Goal: Information Seeking & Learning: Check status

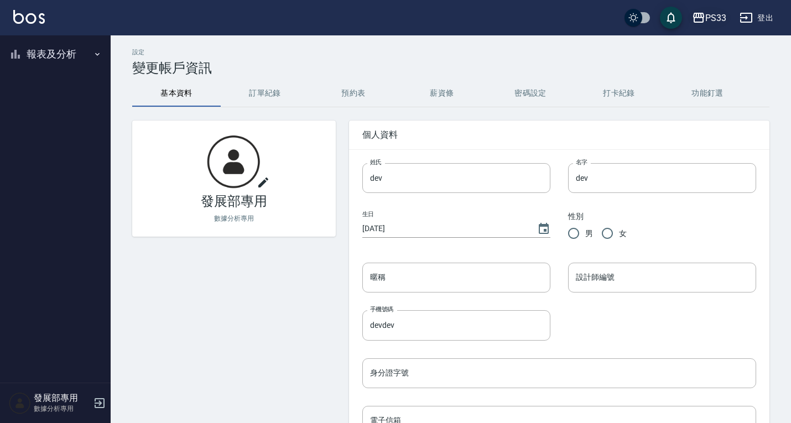
click at [724, 11] on div "PS33" at bounding box center [715, 18] width 21 height 14
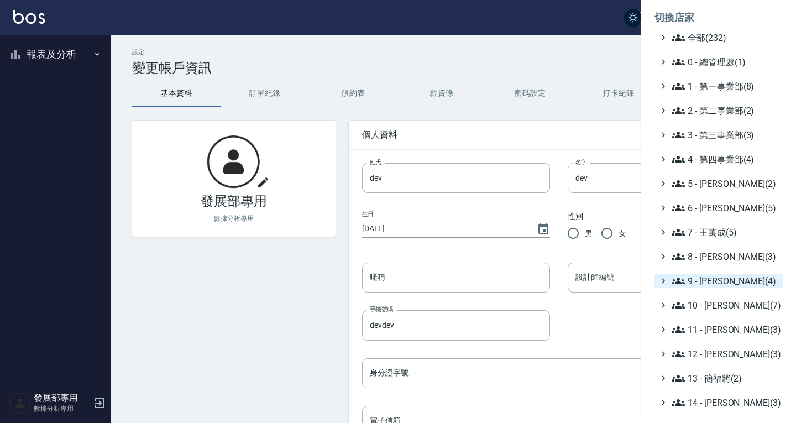
click at [712, 287] on span "9 - [PERSON_NAME](4)" at bounding box center [725, 280] width 107 height 13
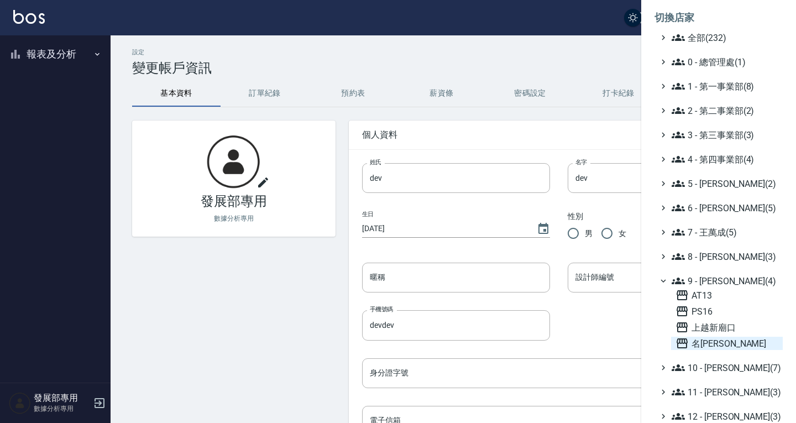
click at [714, 340] on span "名[PERSON_NAME]" at bounding box center [727, 343] width 103 height 13
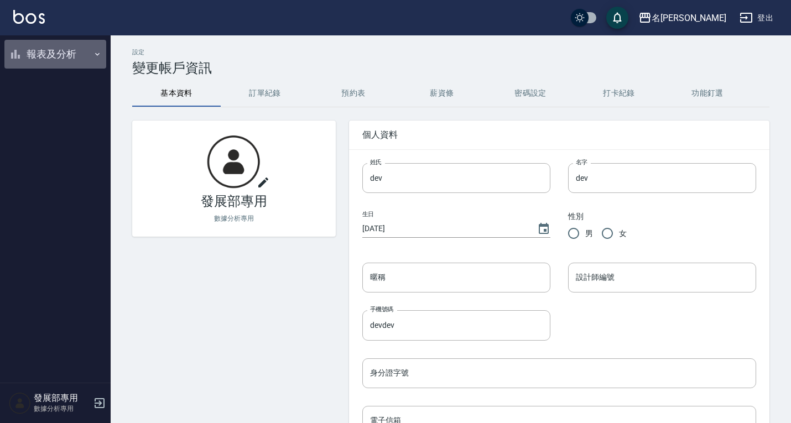
click at [49, 56] on button "報表及分析" at bounding box center [55, 54] width 102 height 29
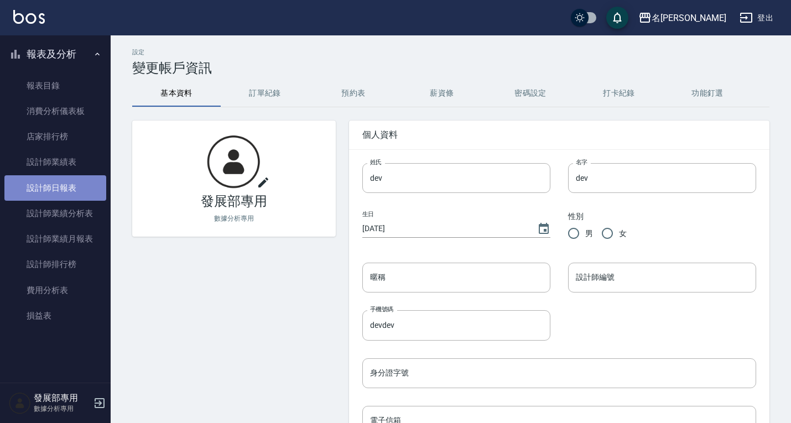
click at [58, 179] on link "設計師日報表" at bounding box center [55, 187] width 102 height 25
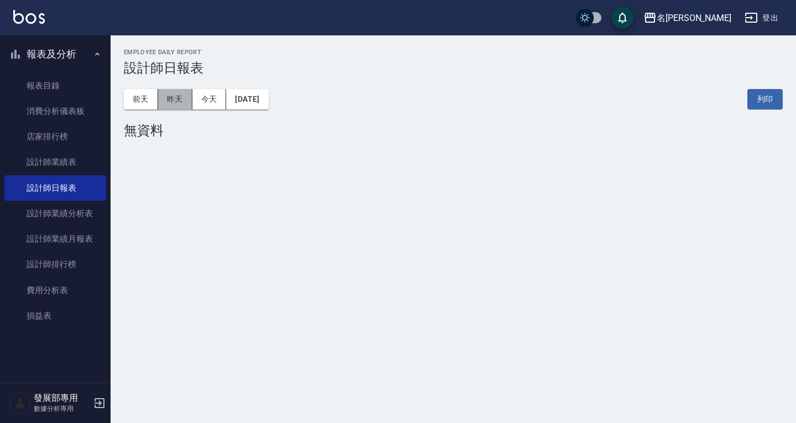
click at [177, 102] on button "昨天" at bounding box center [175, 99] width 34 height 20
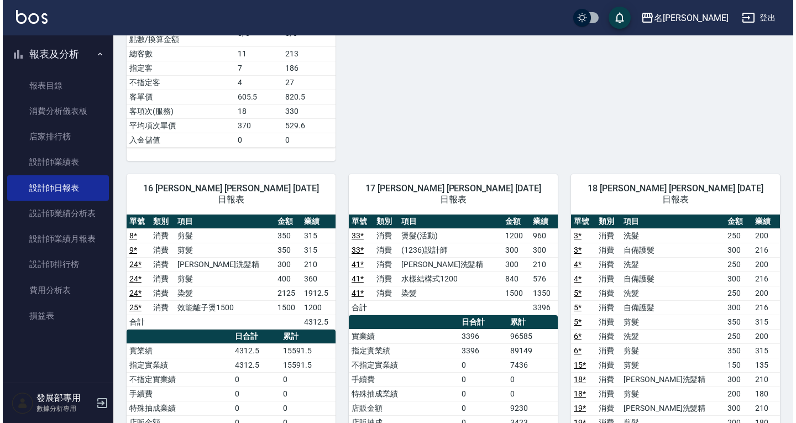
scroll to position [1936, 0]
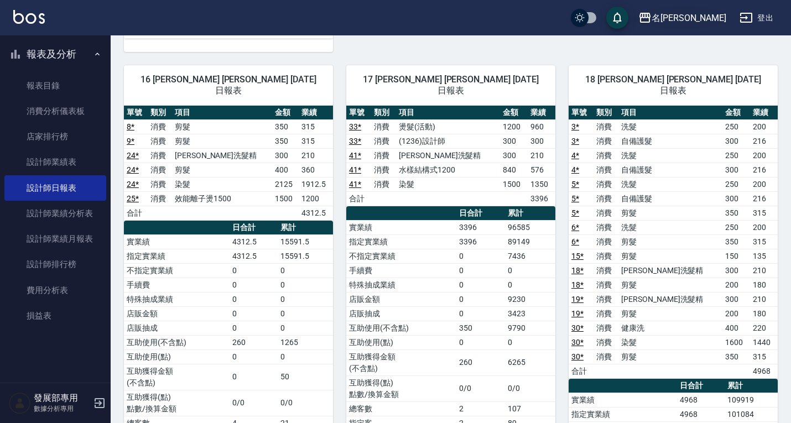
click at [712, 12] on div "名留仁二" at bounding box center [688, 18] width 75 height 14
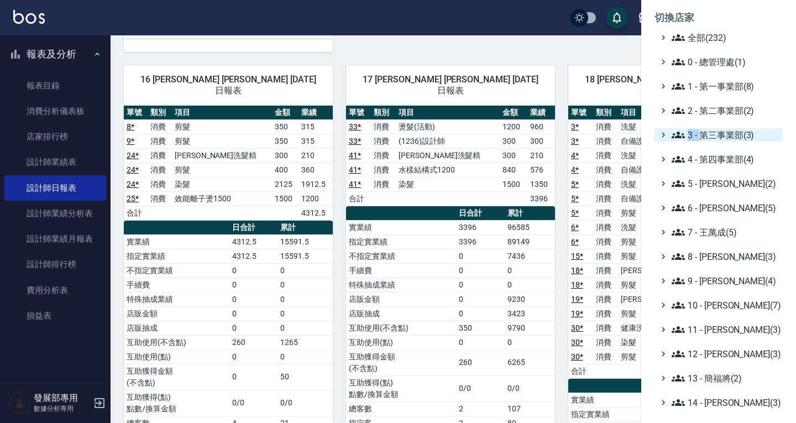
click at [700, 141] on ul "全部(232) 0 - 總管理處(1) 1 - 第一事業部(8) 2 - 第二事業部(2) 3 - 第三事業部(3) 4 - 第四事業部(4) 5 - [PE…" at bounding box center [719, 305] width 128 height 549
click at [700, 134] on span "3 - 第三事業部(3)" at bounding box center [725, 134] width 107 height 13
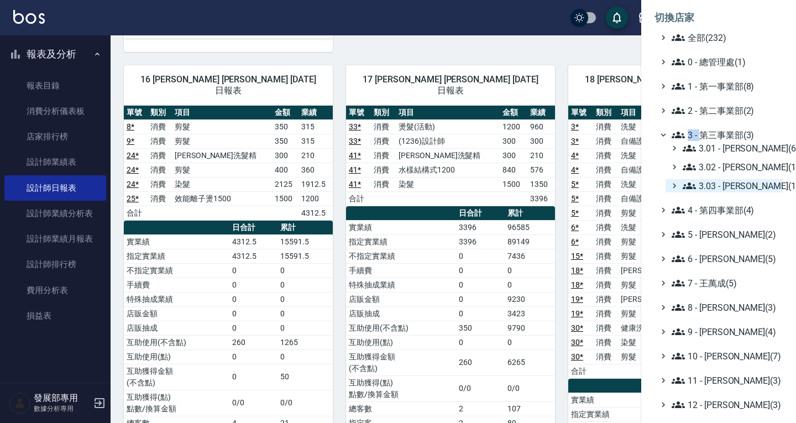
click at [714, 182] on span "3.03 - [PERSON_NAME](1)" at bounding box center [731, 185] width 96 height 13
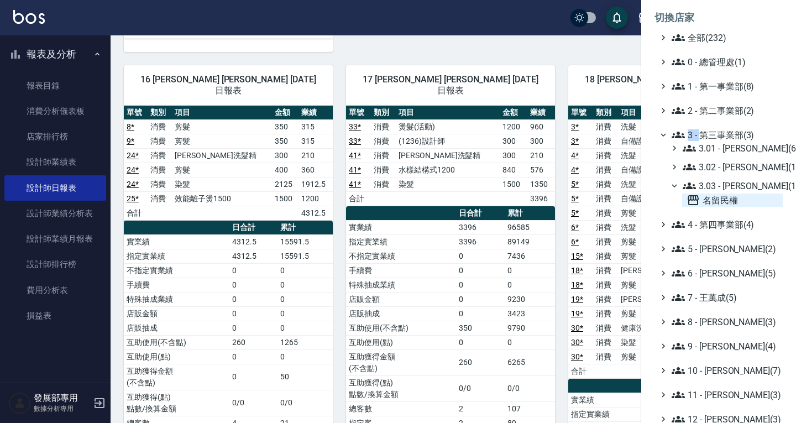
click at [710, 200] on span "名留民權" at bounding box center [733, 200] width 92 height 13
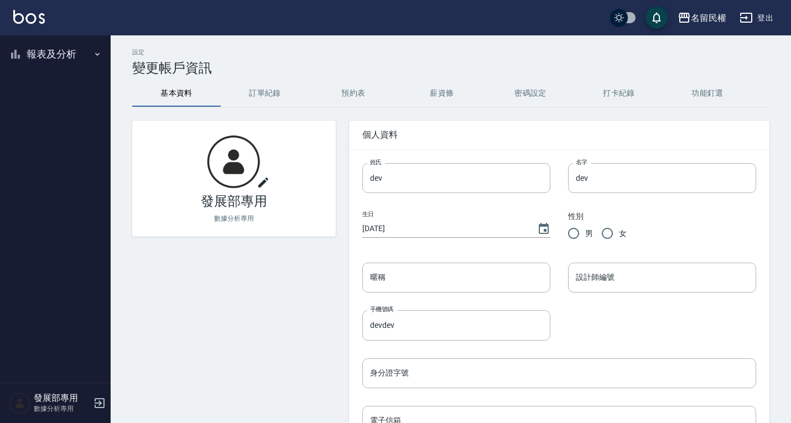
click at [51, 57] on button "報表及分析" at bounding box center [55, 54] width 102 height 29
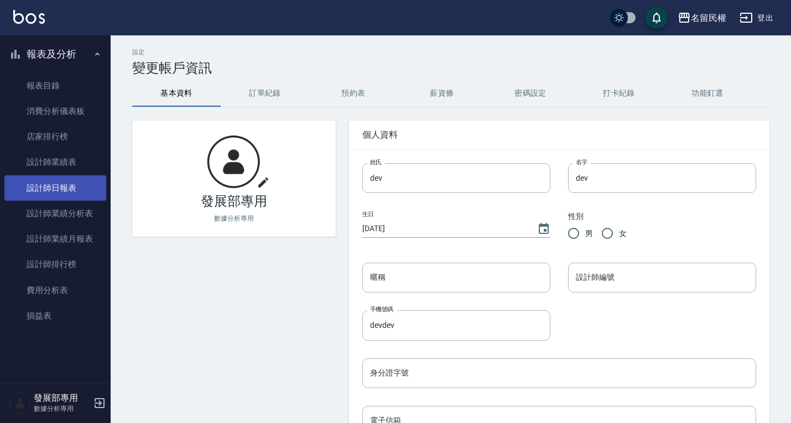
click at [65, 185] on link "設計師日報表" at bounding box center [55, 187] width 102 height 25
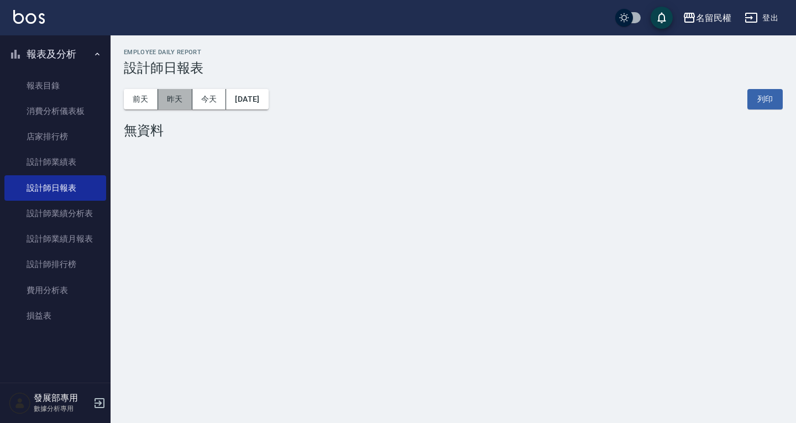
click at [184, 100] on button "昨天" at bounding box center [175, 99] width 34 height 20
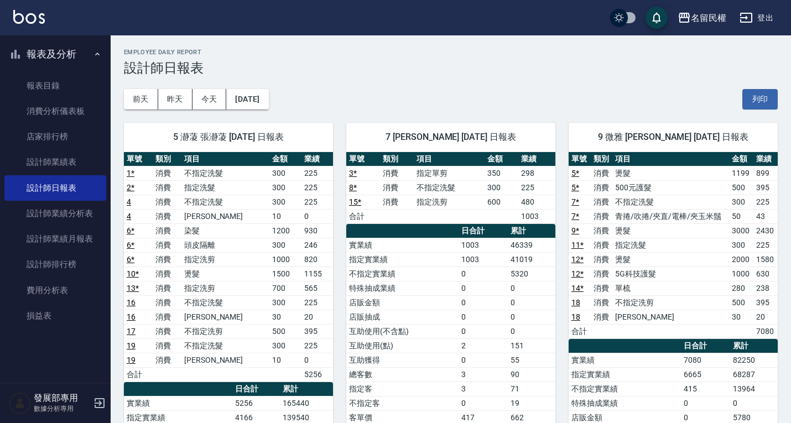
scroll to position [111, 0]
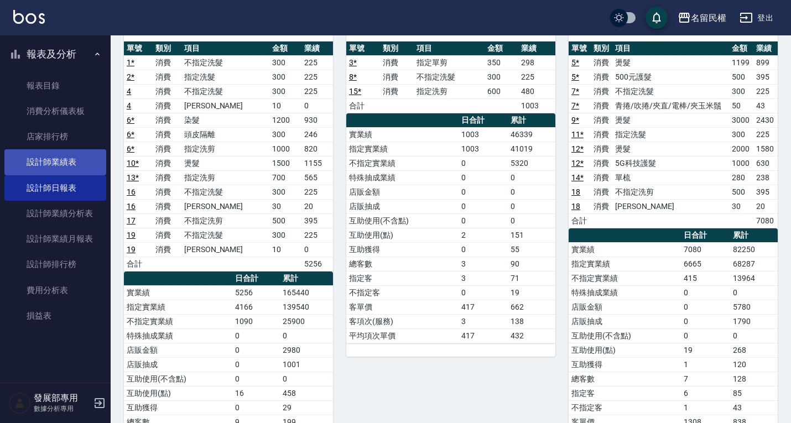
click at [66, 162] on link "設計師業績表" at bounding box center [55, 161] width 102 height 25
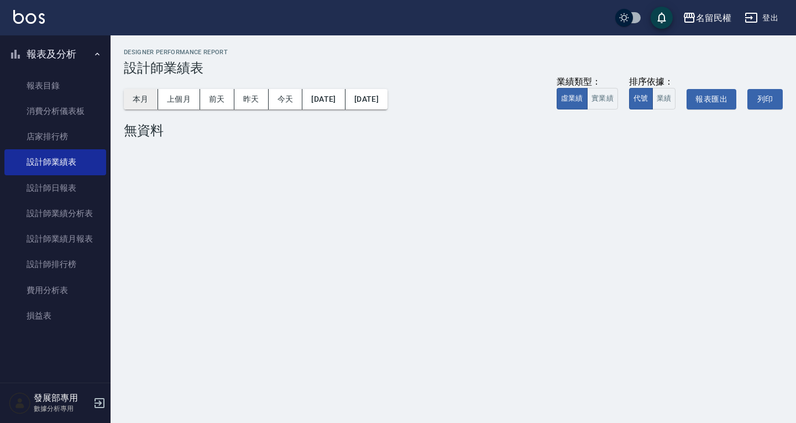
click at [140, 97] on button "本月" at bounding box center [141, 99] width 34 height 20
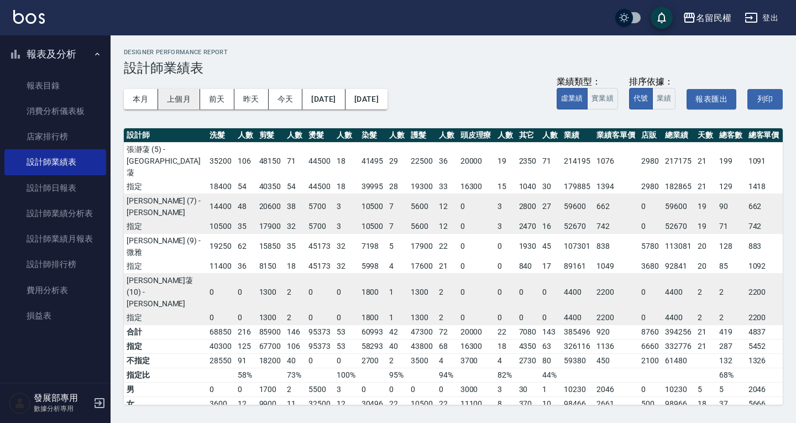
click at [173, 100] on button "上個月" at bounding box center [179, 99] width 42 height 20
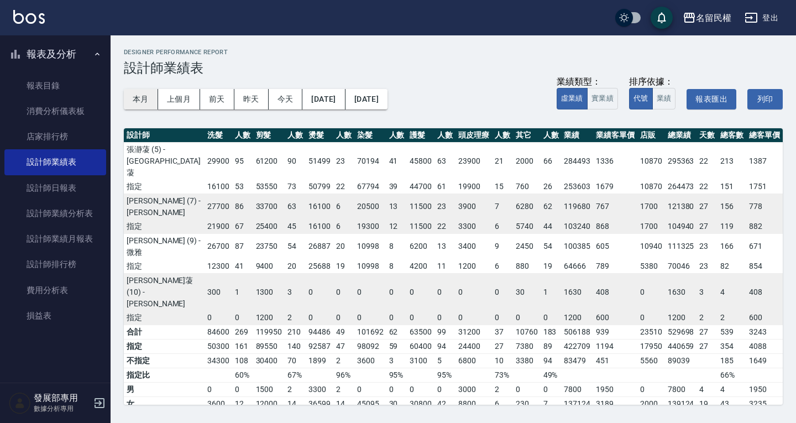
click at [135, 95] on button "本月" at bounding box center [141, 99] width 34 height 20
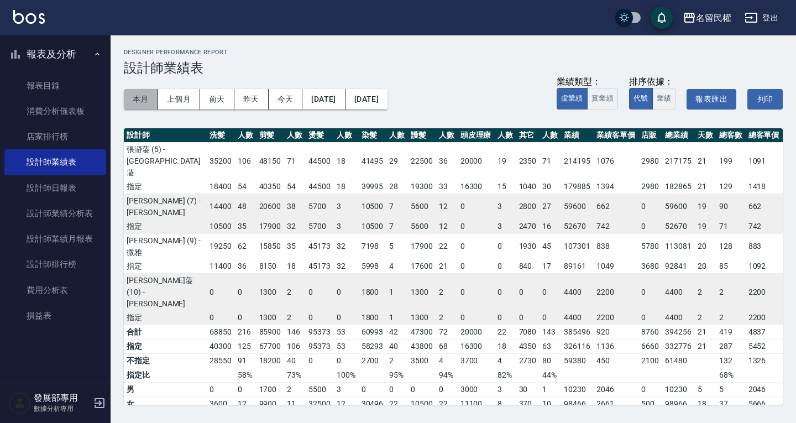
click at [145, 98] on button "本月" at bounding box center [141, 99] width 34 height 20
click at [169, 100] on button "上個月" at bounding box center [179, 99] width 42 height 20
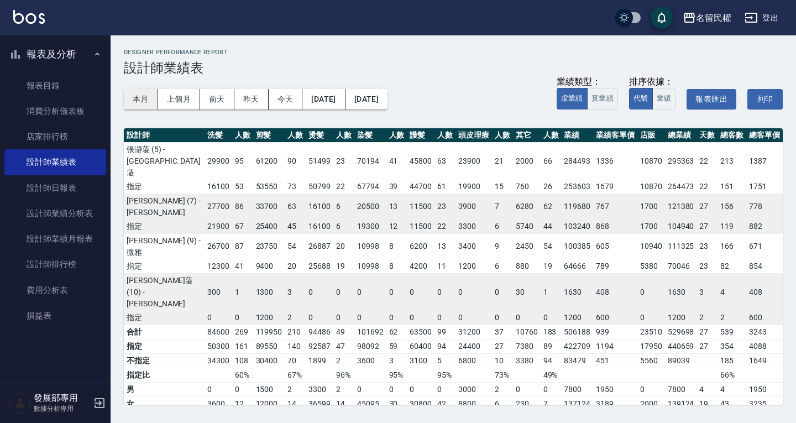
click at [135, 96] on button "本月" at bounding box center [141, 99] width 34 height 20
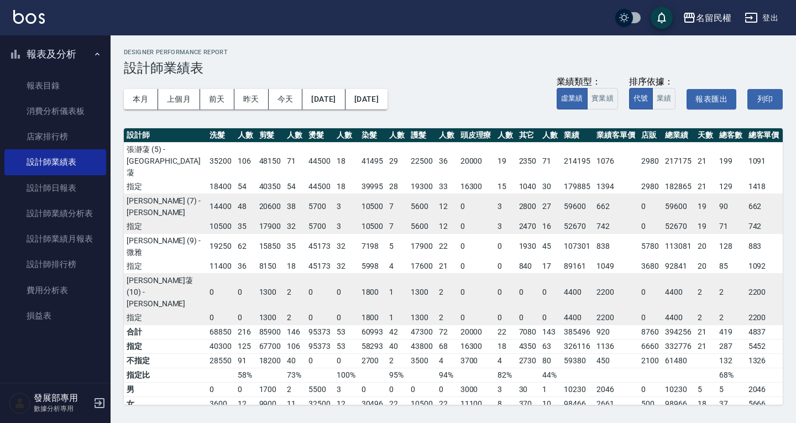
click at [719, 23] on div "名留民權" at bounding box center [713, 18] width 35 height 14
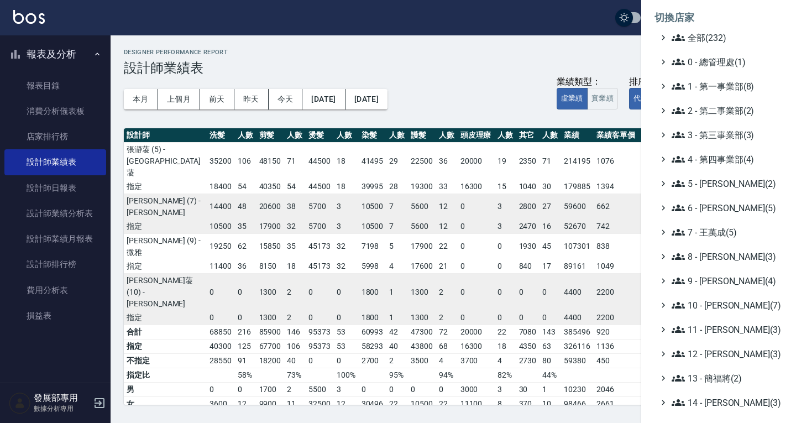
click at [706, 46] on ul "全部(232) 0 - 總管理處(1) 1 - 第一事業部(8) 2 - 第二事業部(2) 3 - 第三事業部(3) 4 - 第四事業部(4) 5 - [PE…" at bounding box center [719, 305] width 128 height 549
click at [706, 41] on span "全部(232)" at bounding box center [725, 37] width 107 height 13
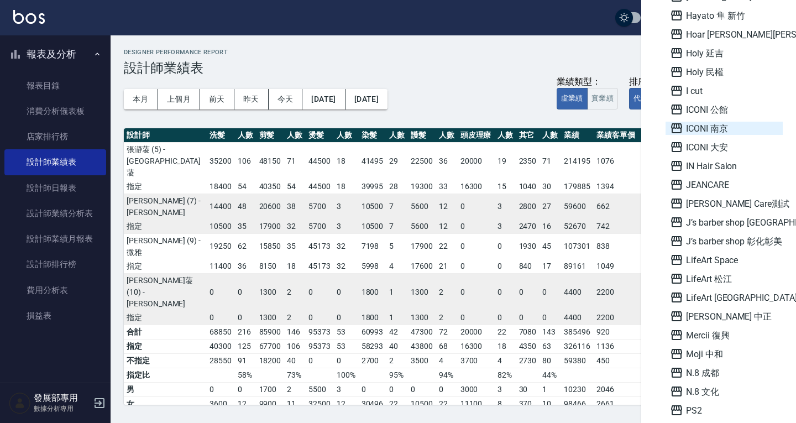
scroll to position [940, 0]
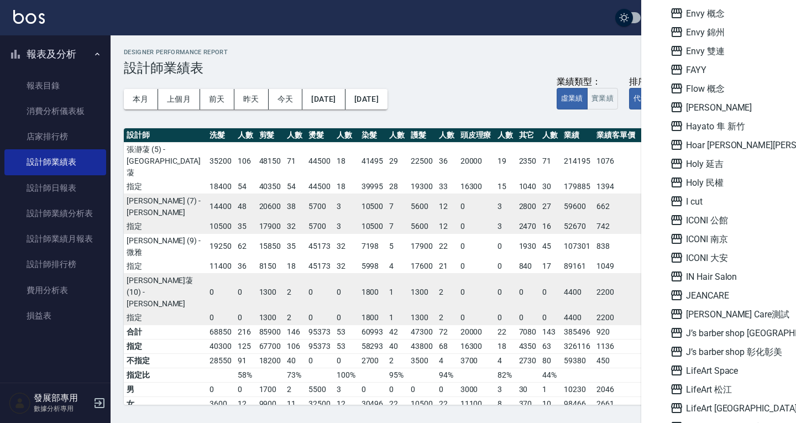
click at [716, 256] on span "ICONI 大安" at bounding box center [724, 257] width 108 height 13
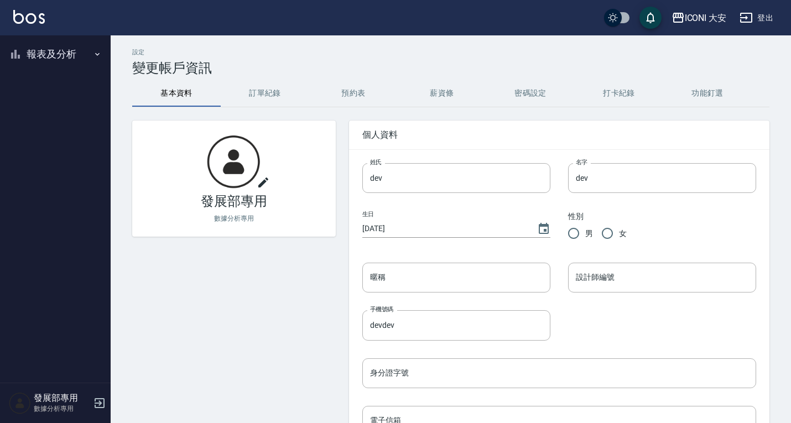
click at [53, 58] on button "報表及分析" at bounding box center [55, 54] width 102 height 29
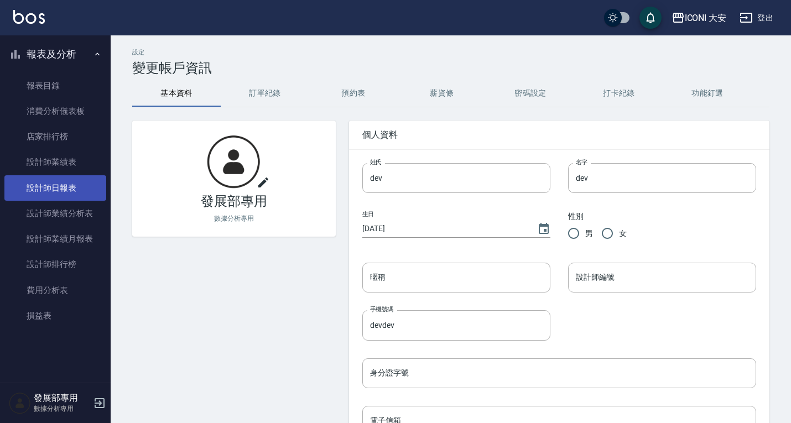
click at [70, 187] on link "設計師日報表" at bounding box center [55, 187] width 102 height 25
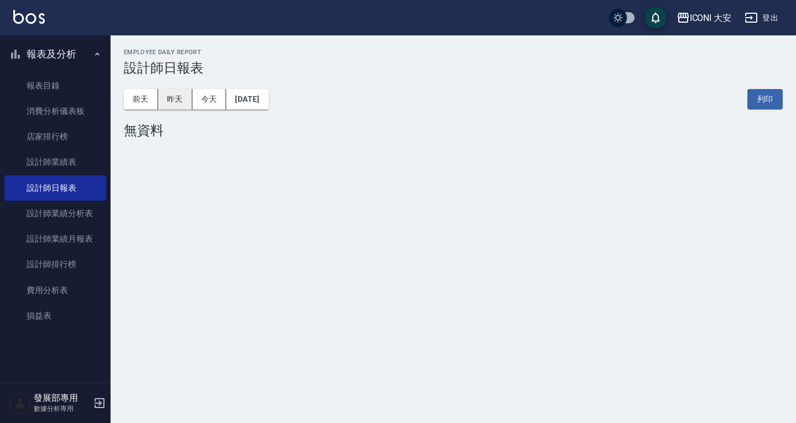
click at [182, 92] on button "昨天" at bounding box center [175, 99] width 34 height 20
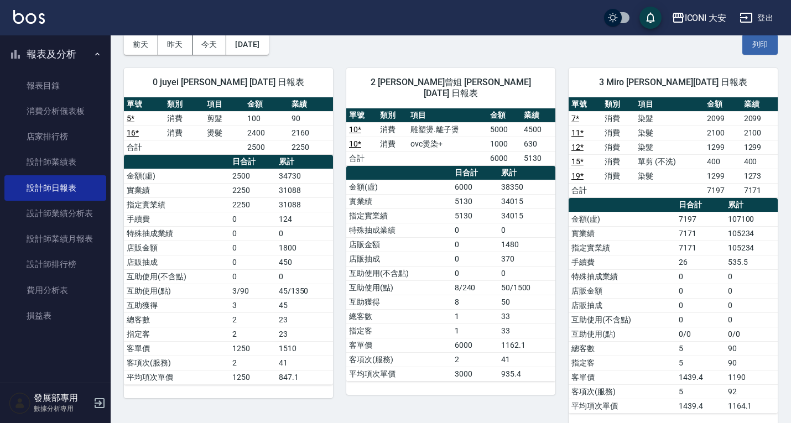
scroll to position [55, 0]
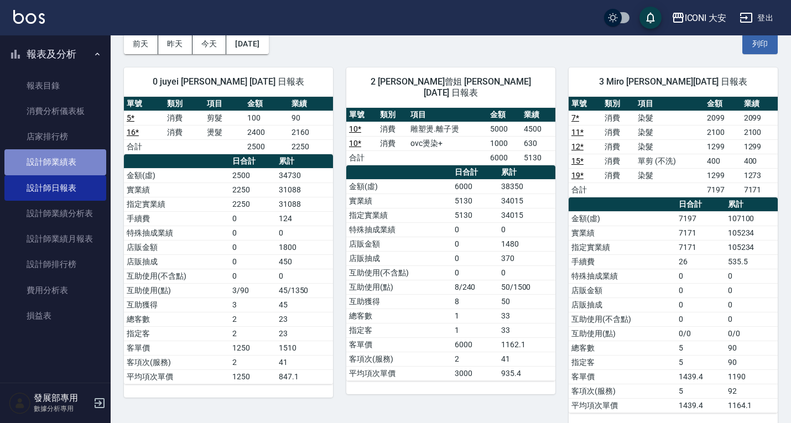
click at [69, 154] on link "設計師業績表" at bounding box center [55, 161] width 102 height 25
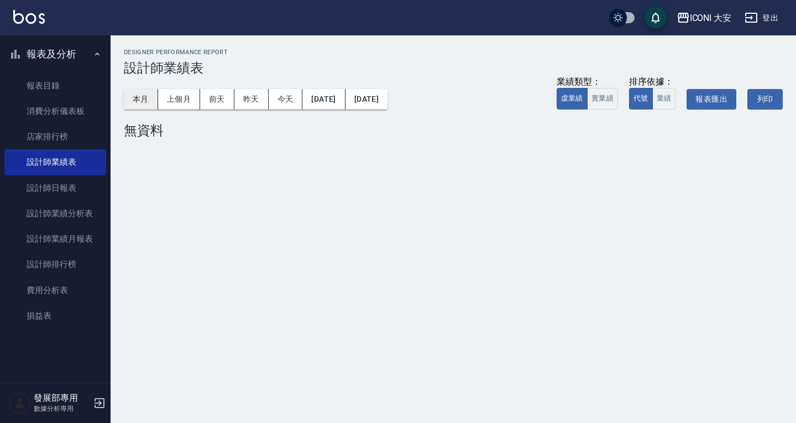
click at [135, 95] on button "本月" at bounding box center [141, 99] width 34 height 20
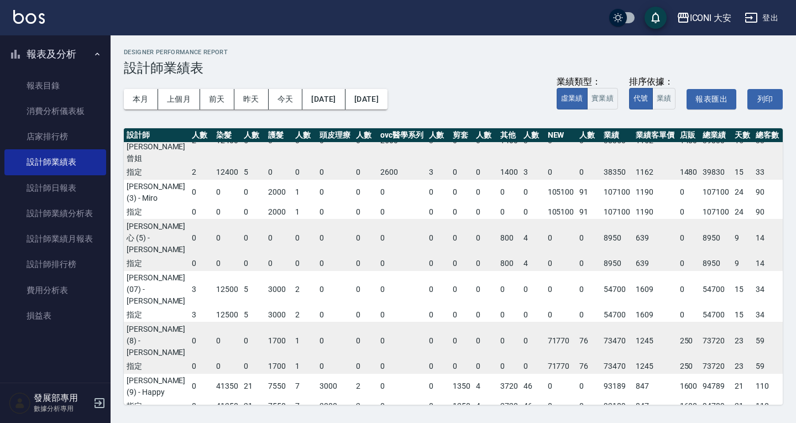
scroll to position [66, 130]
click at [694, 11] on div "ICONI 大安" at bounding box center [711, 18] width 42 height 14
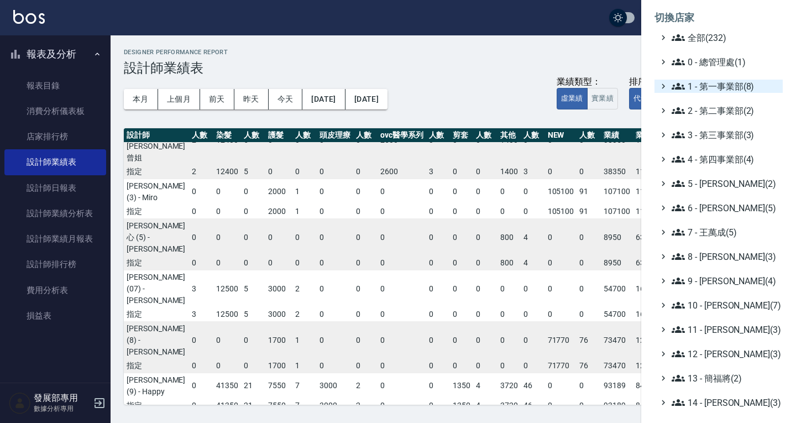
click at [711, 88] on span "1 - 第一事業部(8)" at bounding box center [725, 86] width 107 height 13
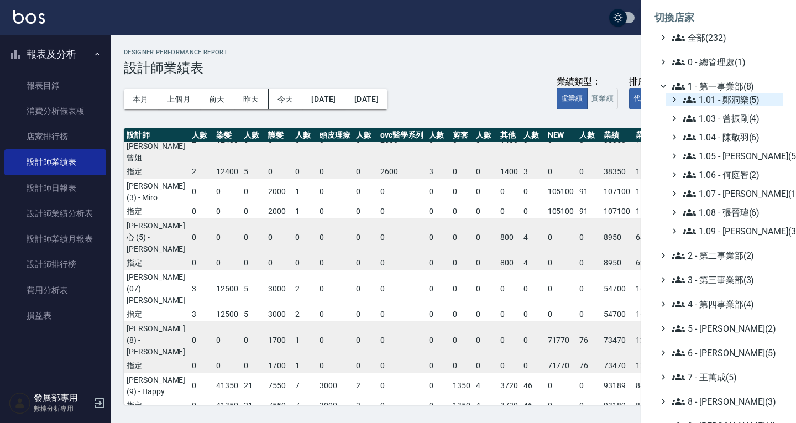
click at [719, 100] on span "1.01 - 鄭洞樂(5)" at bounding box center [731, 99] width 96 height 13
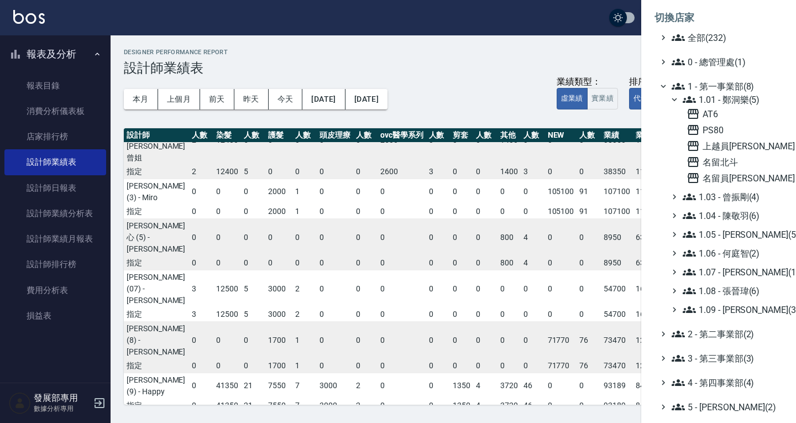
click at [728, 154] on div "AT6 PS80 上越員林 名留北斗 名留員林中正" at bounding box center [732, 145] width 101 height 77
click at [728, 159] on span "名留北斗" at bounding box center [733, 161] width 92 height 13
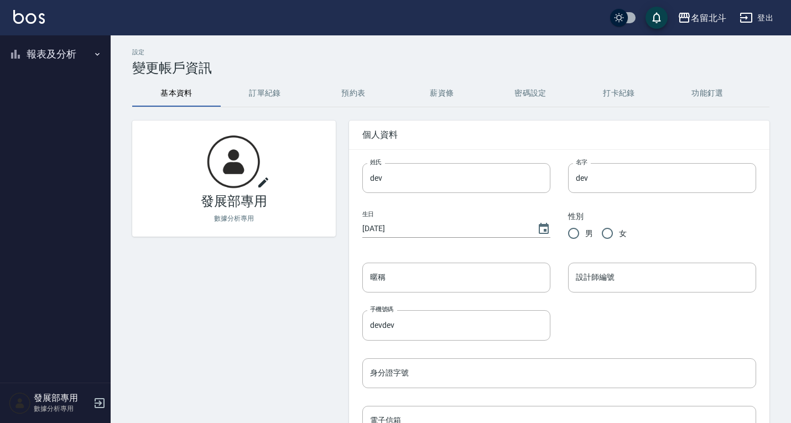
click at [55, 54] on button "報表及分析" at bounding box center [55, 54] width 102 height 29
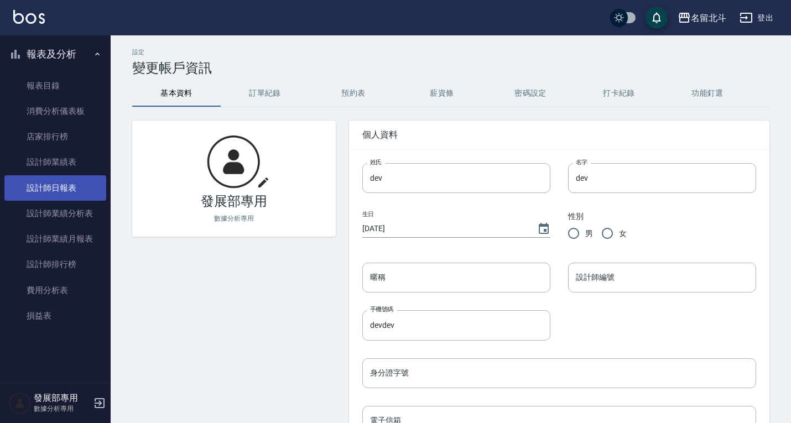
click at [61, 178] on link "設計師日報表" at bounding box center [55, 187] width 102 height 25
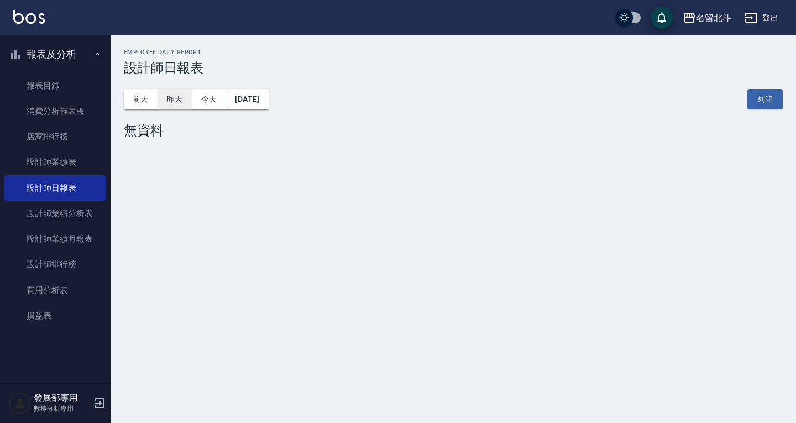
click at [172, 97] on button "昨天" at bounding box center [175, 99] width 34 height 20
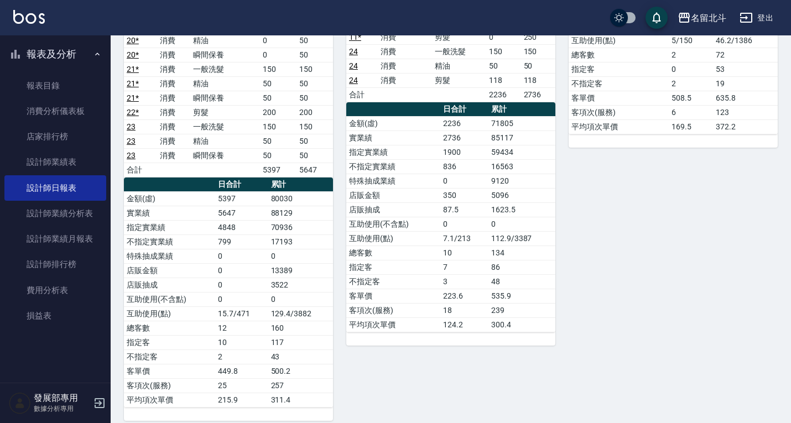
scroll to position [363, 0]
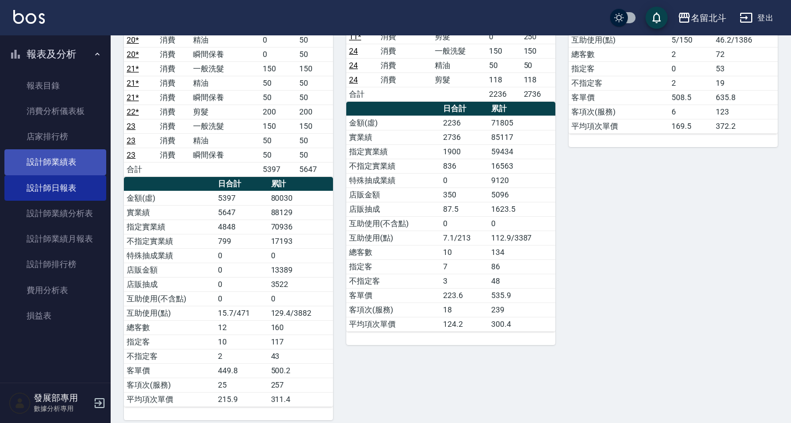
click at [61, 158] on link "設計師業績表" at bounding box center [55, 161] width 102 height 25
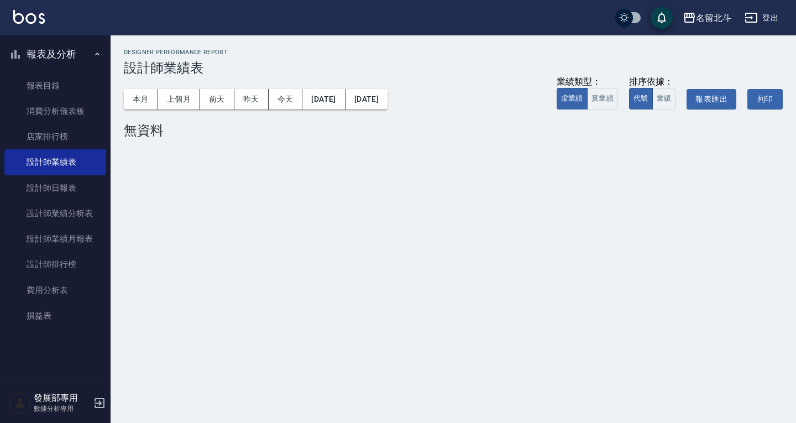
click at [152, 87] on div "本月 上個月 [DATE] [DATE] [DATE] [DATE] [DATE] 業績類型： 虛業績 實業績 排序依據： 代號 業績 報表匯出 列印" at bounding box center [453, 99] width 659 height 47
click at [142, 93] on button "本月" at bounding box center [141, 99] width 34 height 20
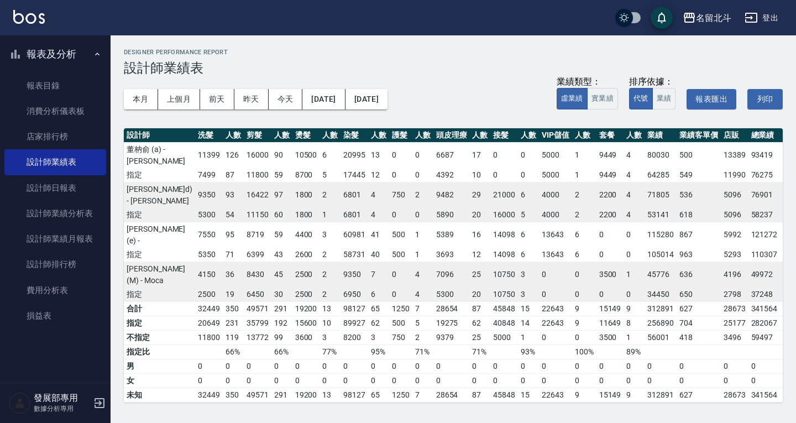
scroll to position [0, 42]
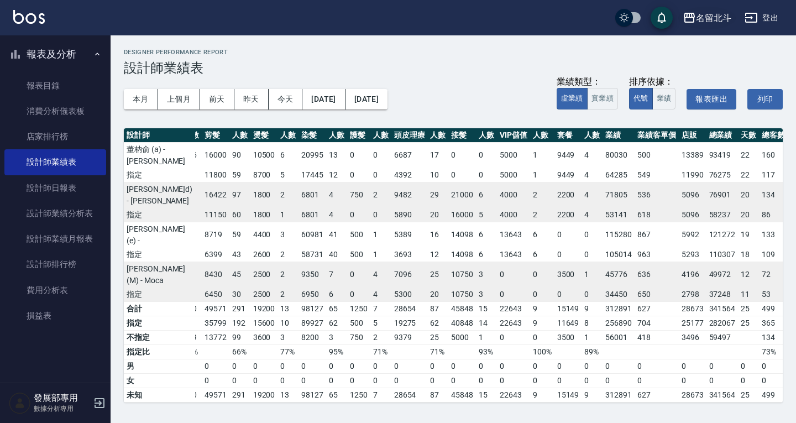
click at [701, 18] on div "名留北斗" at bounding box center [713, 18] width 35 height 14
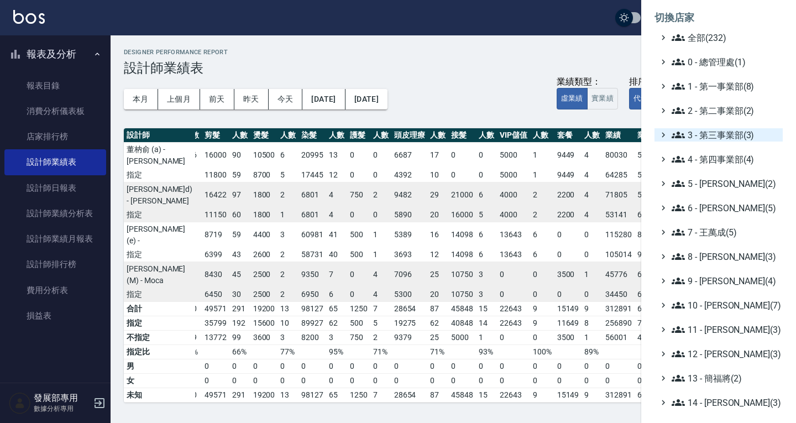
click at [718, 135] on span "3 - 第三事業部(3)" at bounding box center [725, 134] width 107 height 13
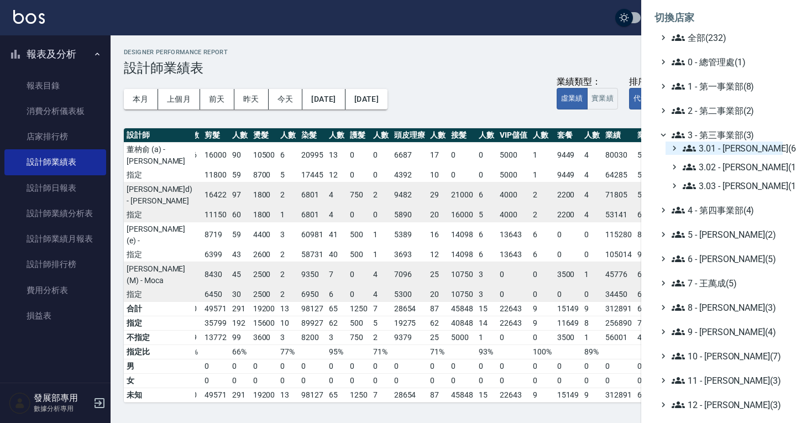
click at [718, 143] on span "3.01 - [PERSON_NAME](6)" at bounding box center [731, 148] width 96 height 13
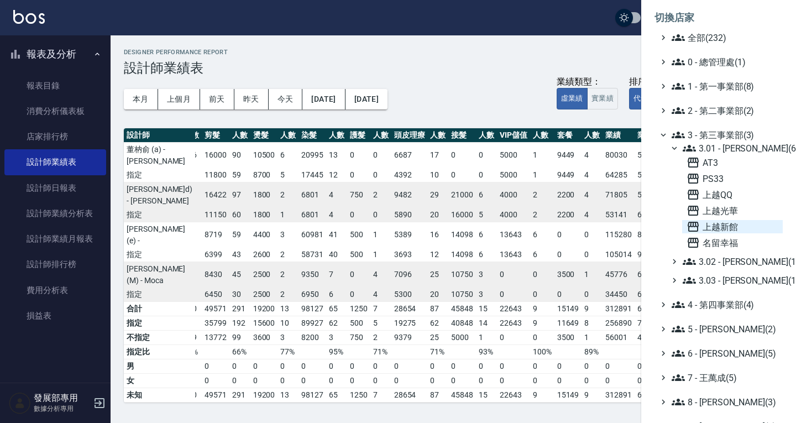
click at [721, 232] on span "上越新館" at bounding box center [733, 226] width 92 height 13
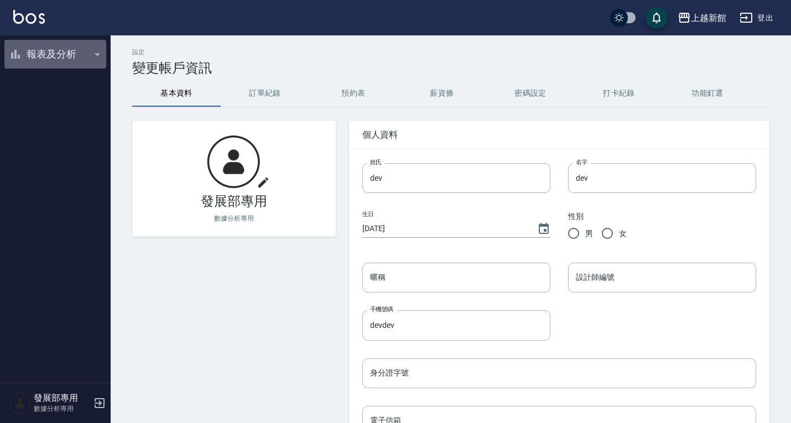
click at [66, 54] on button "報表及分析" at bounding box center [55, 54] width 102 height 29
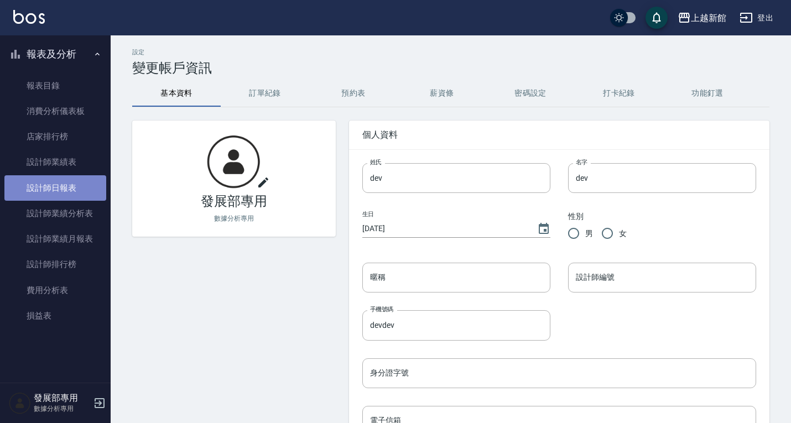
click at [71, 190] on link "設計師日報表" at bounding box center [55, 187] width 102 height 25
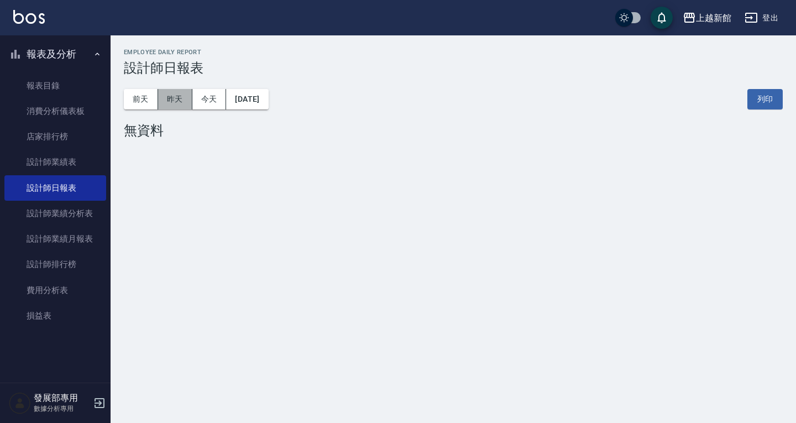
click at [187, 101] on button "昨天" at bounding box center [175, 99] width 34 height 20
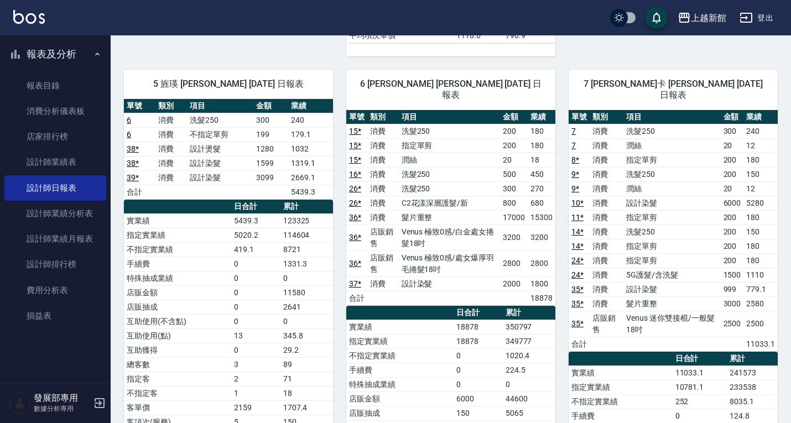
scroll to position [498, 0]
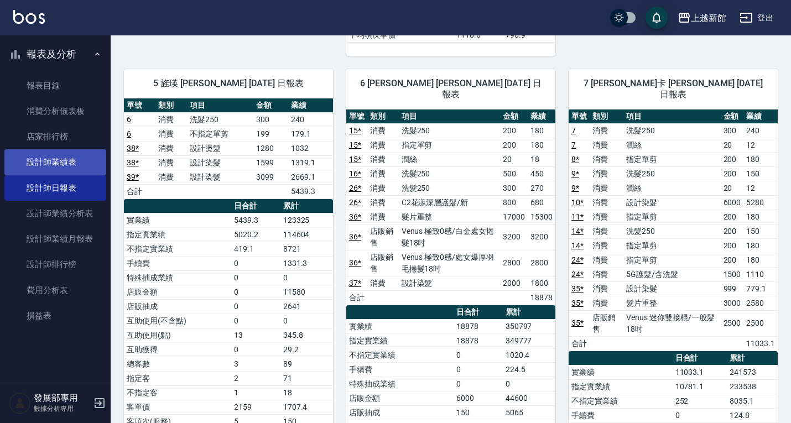
click at [66, 157] on link "設計師業績表" at bounding box center [55, 161] width 102 height 25
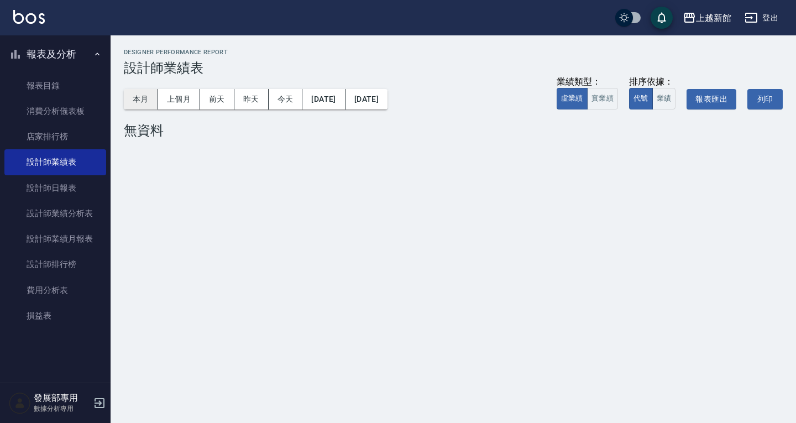
click at [152, 98] on button "本月" at bounding box center [141, 99] width 34 height 20
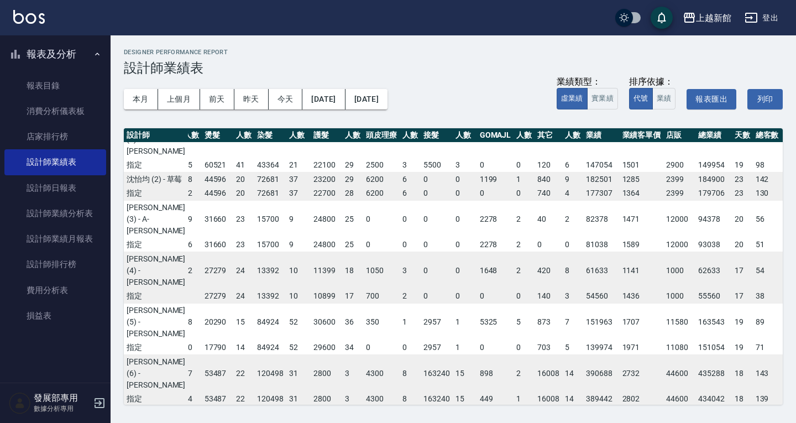
scroll to position [0, 88]
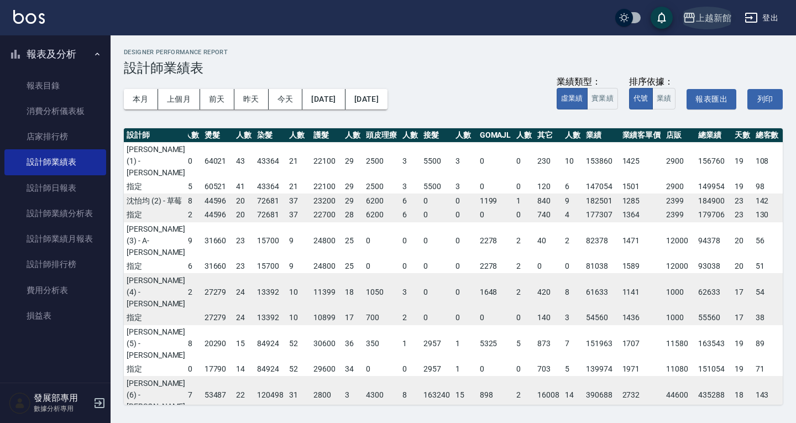
click at [708, 19] on div "上越新館" at bounding box center [713, 18] width 35 height 14
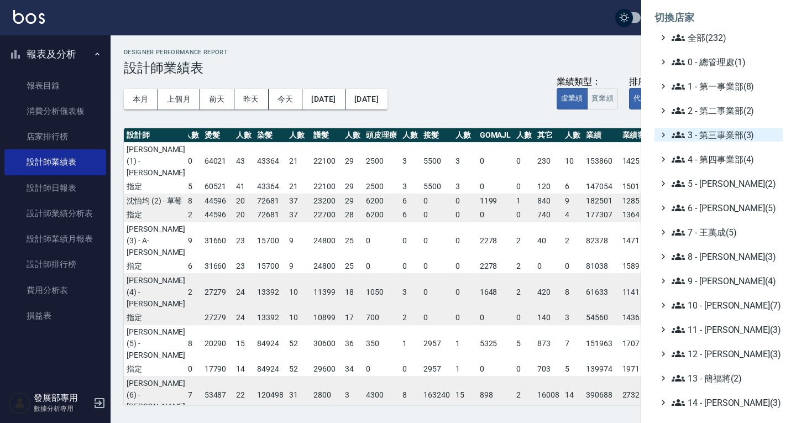
click at [727, 133] on span "3 - 第三事業部(3)" at bounding box center [725, 134] width 107 height 13
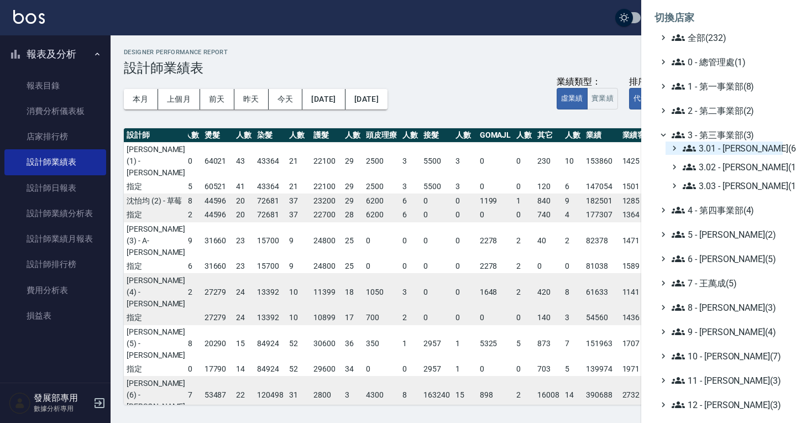
click at [728, 148] on span "3.01 - 蔡承翰(6)" at bounding box center [731, 148] width 96 height 13
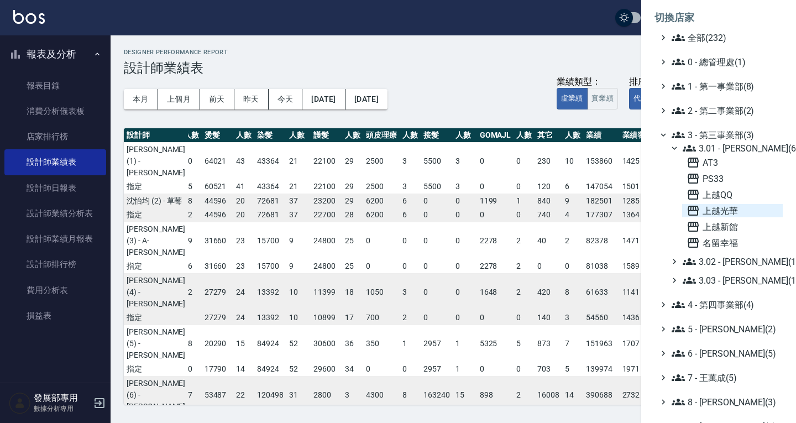
click at [724, 217] on span "上越光華" at bounding box center [733, 210] width 92 height 13
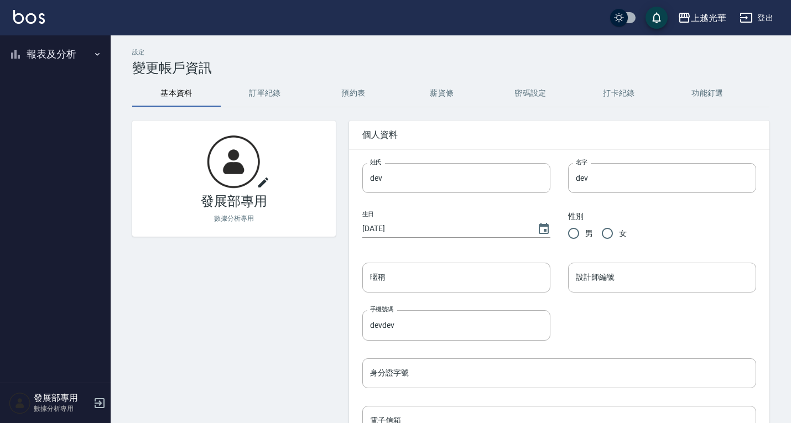
click at [41, 56] on button "報表及分析" at bounding box center [55, 54] width 102 height 29
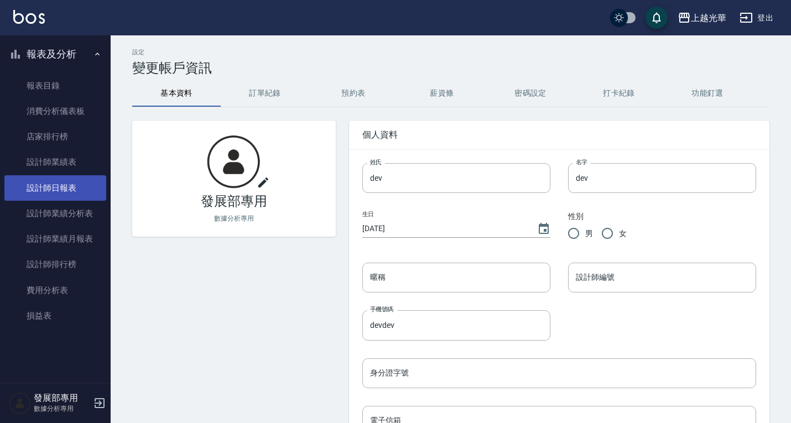
click at [72, 192] on link "設計師日報表" at bounding box center [55, 187] width 102 height 25
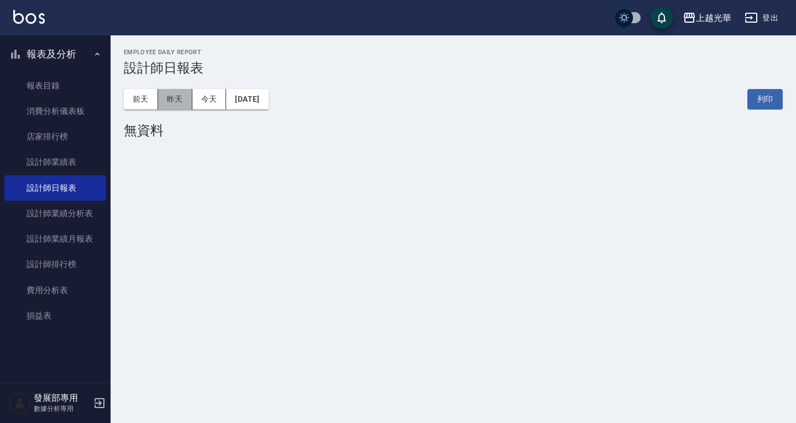
click at [175, 101] on button "昨天" at bounding box center [175, 99] width 34 height 20
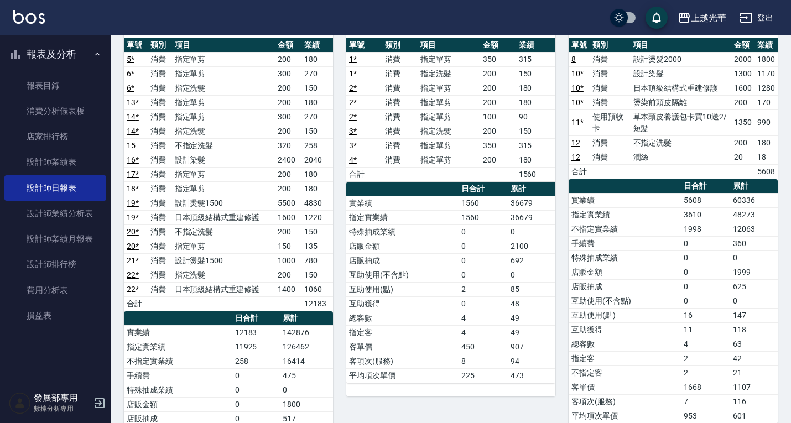
scroll to position [115, 0]
